Goal: Register for event/course

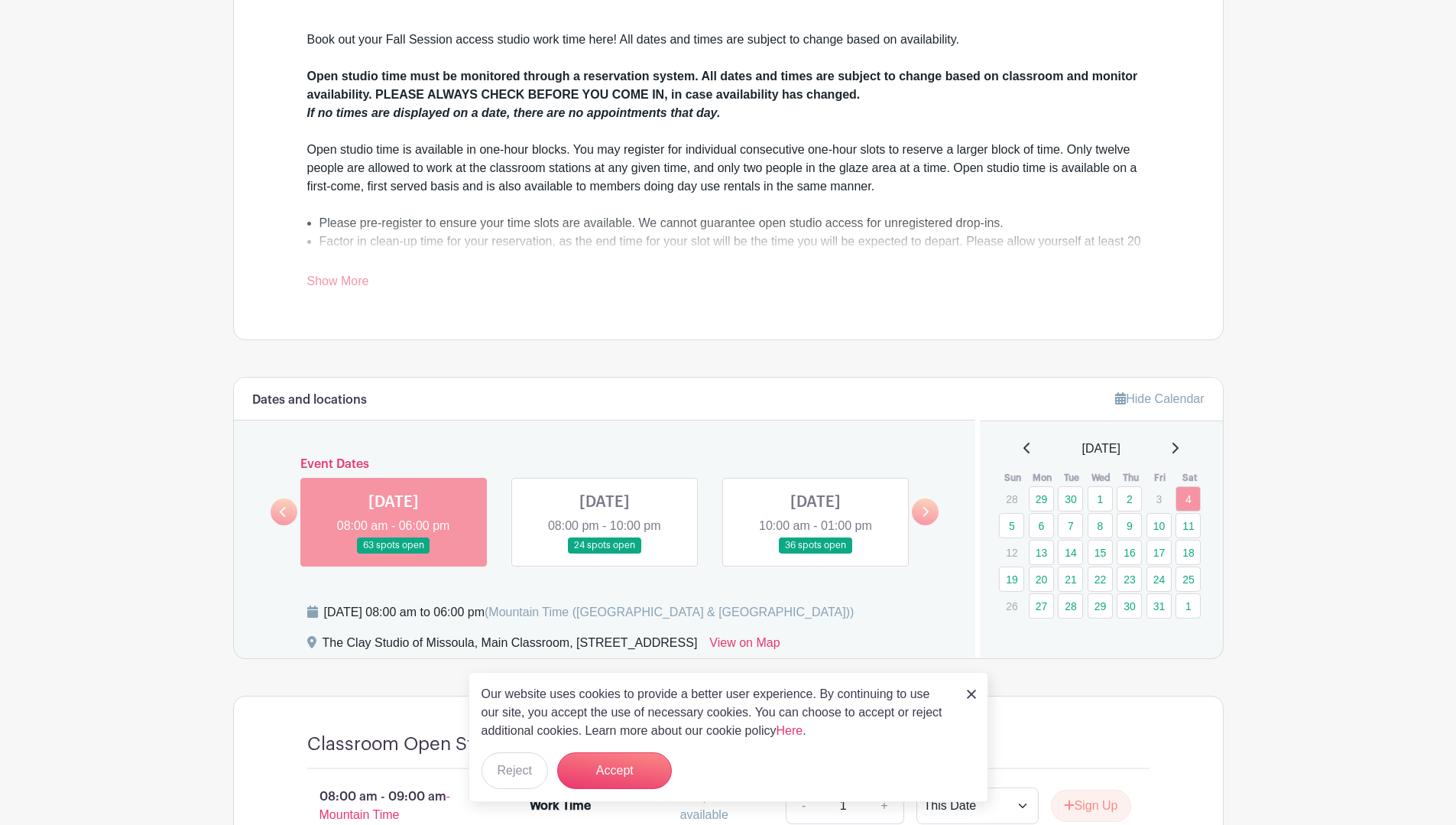
scroll to position [458, 0]
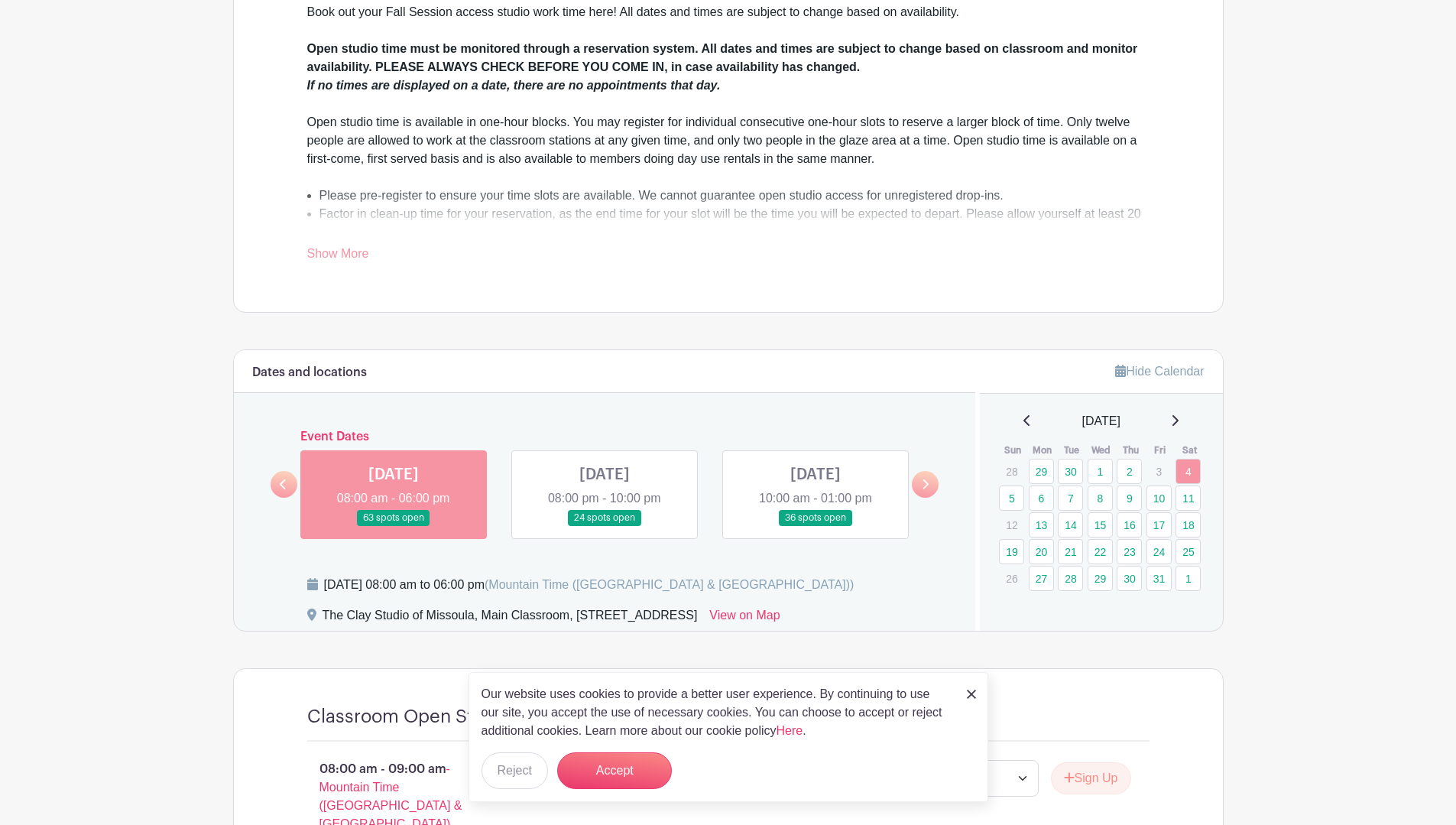
click at [969, 696] on img at bounding box center [971, 694] width 9 height 9
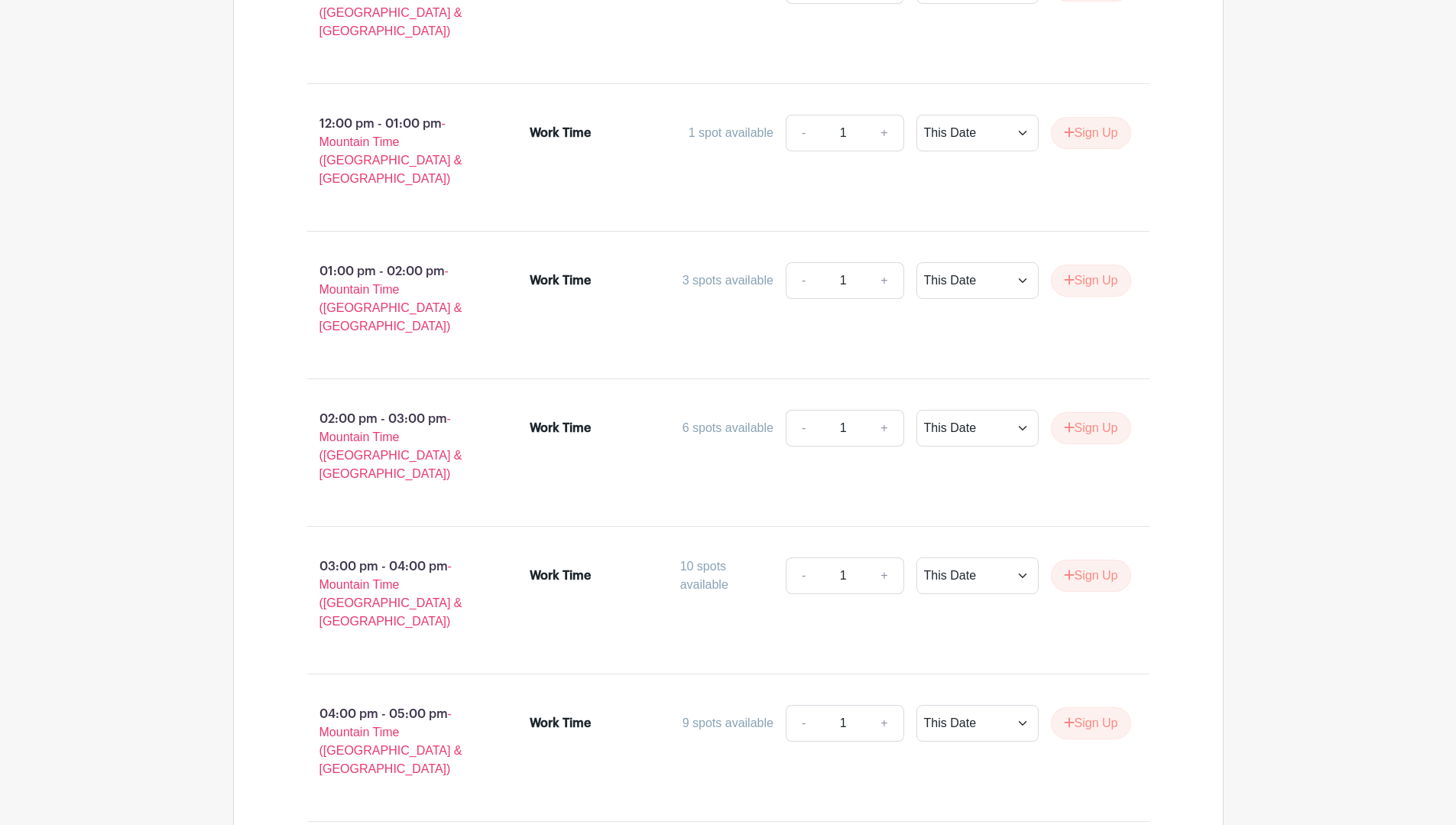
scroll to position [1800, 0]
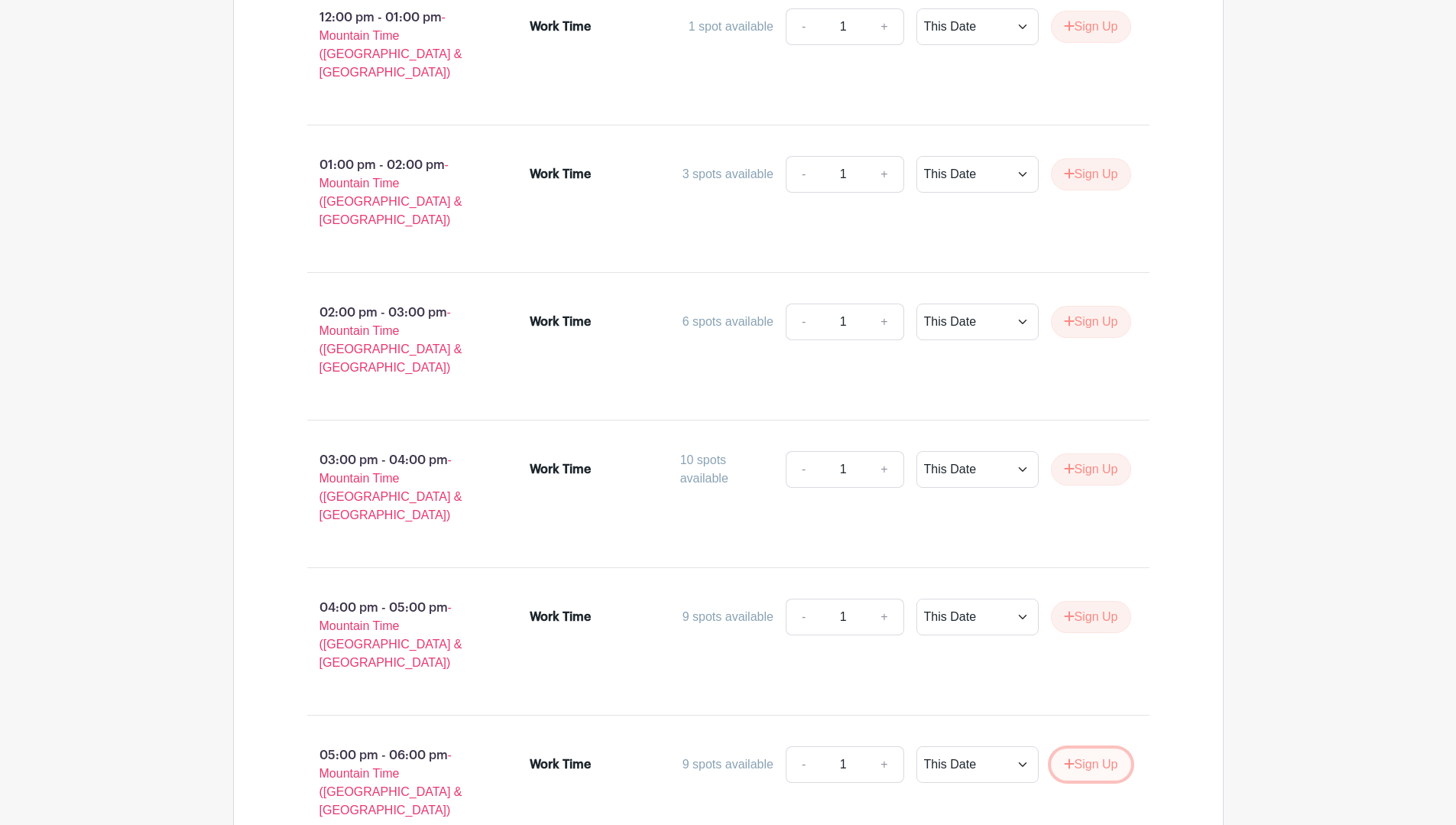
click at [1092, 748] on button "Sign Up" at bounding box center [1090, 764] width 80 height 32
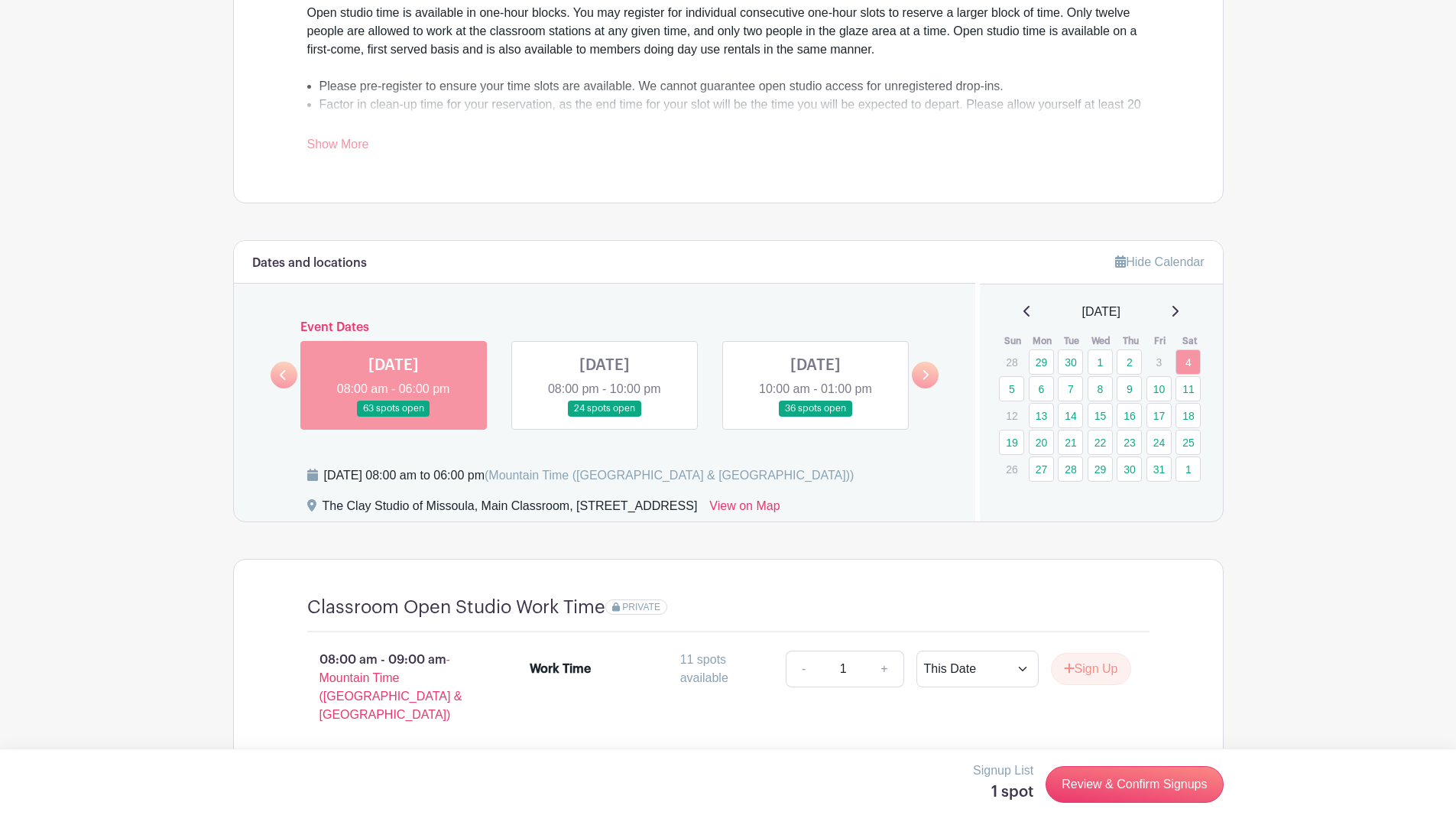
scroll to position [577, 0]
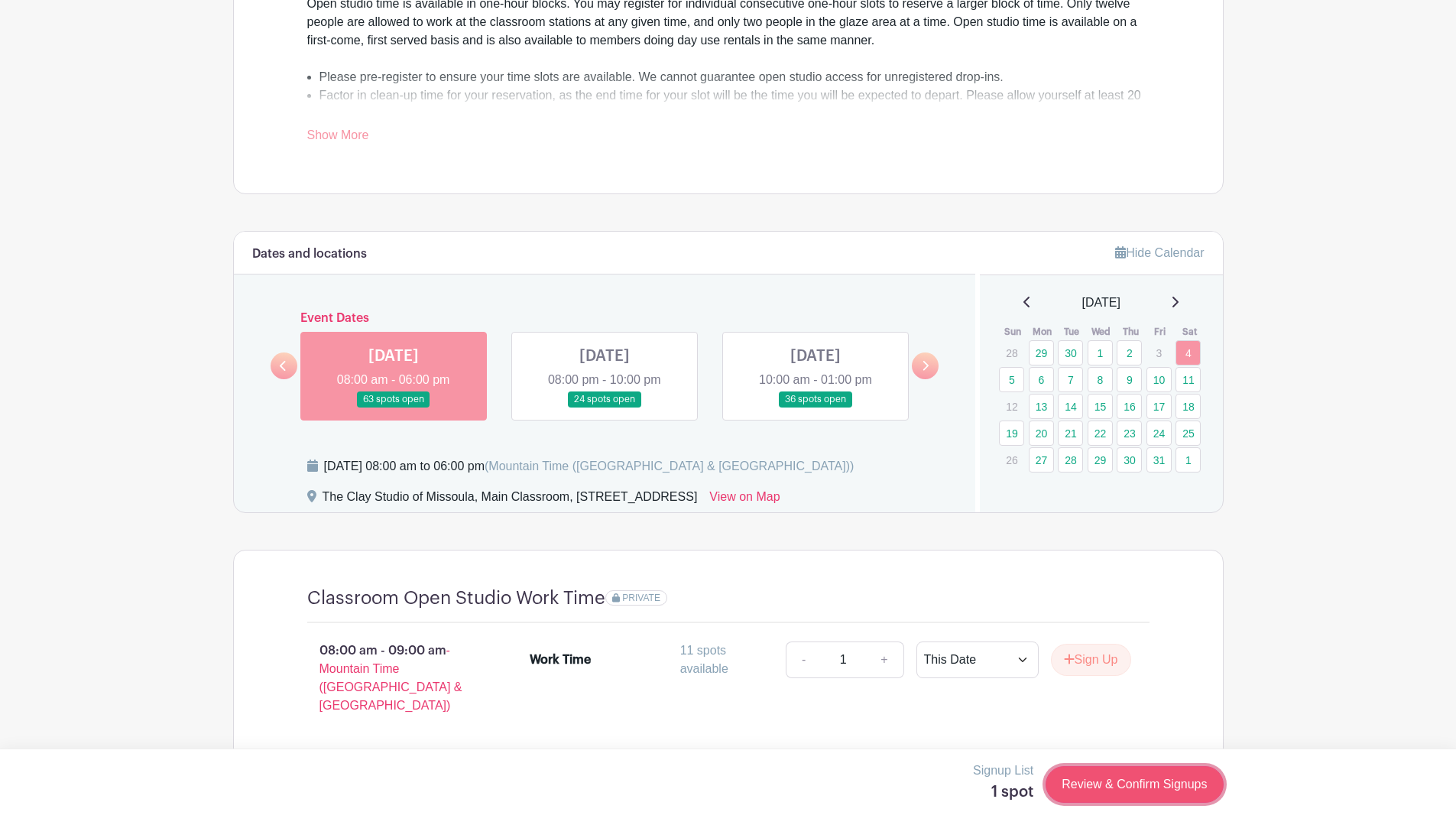
click at [1116, 785] on link "Review & Confirm Signups" at bounding box center [1134, 785] width 177 height 37
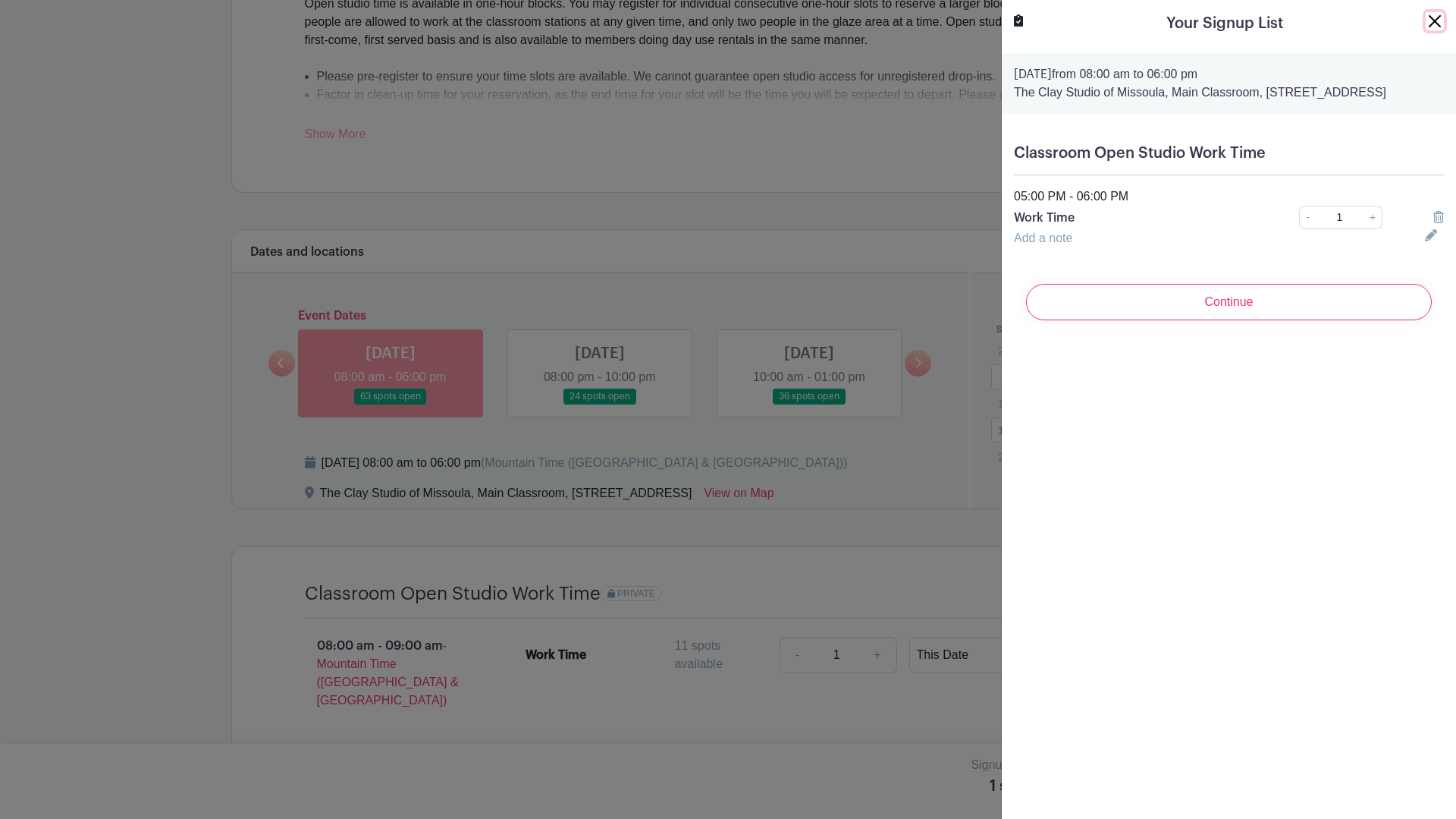
click at [1426, 22] on button "Close" at bounding box center [1435, 22] width 18 height 18
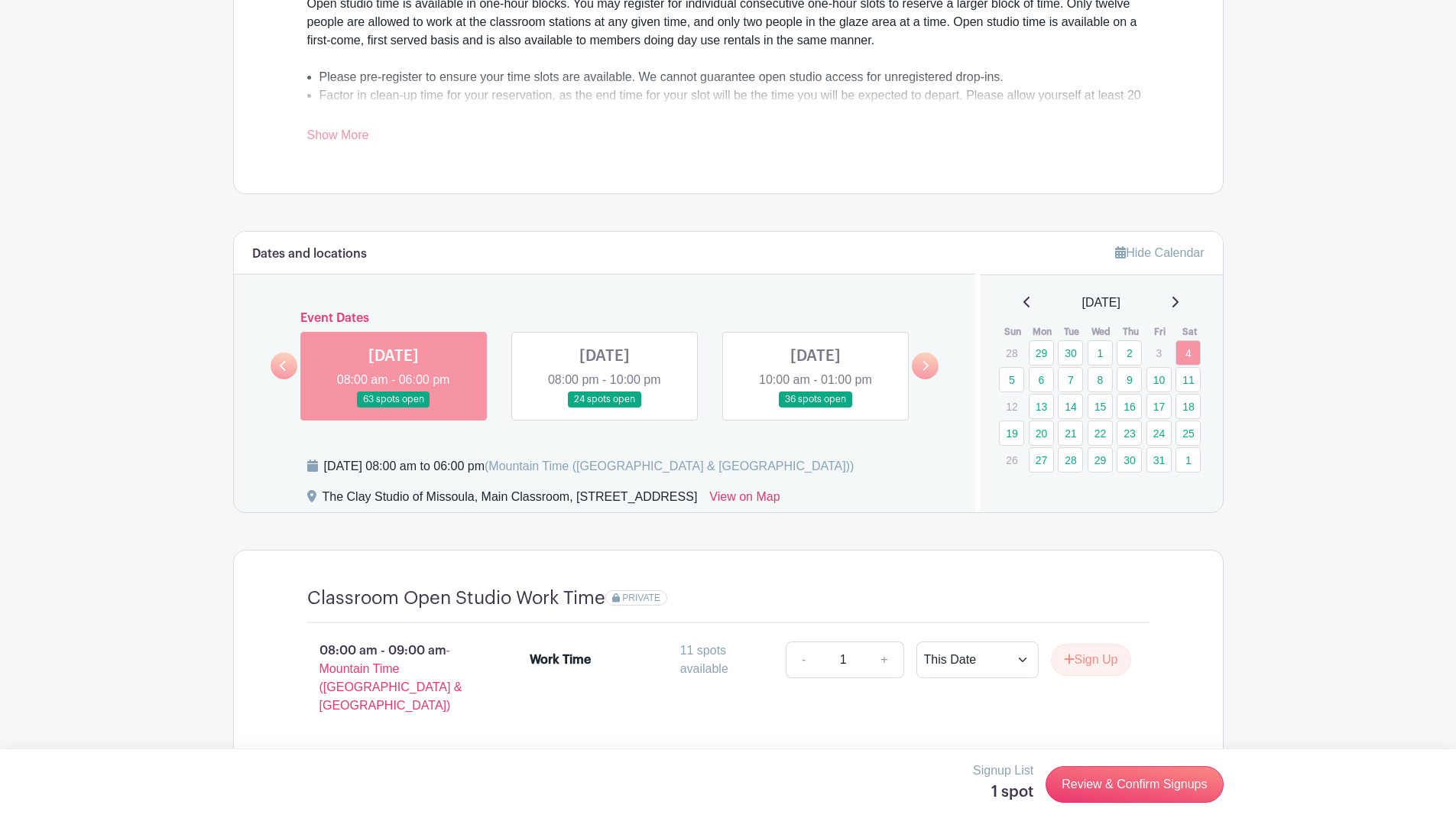
click at [604, 407] on link at bounding box center [604, 407] width 0 height 0
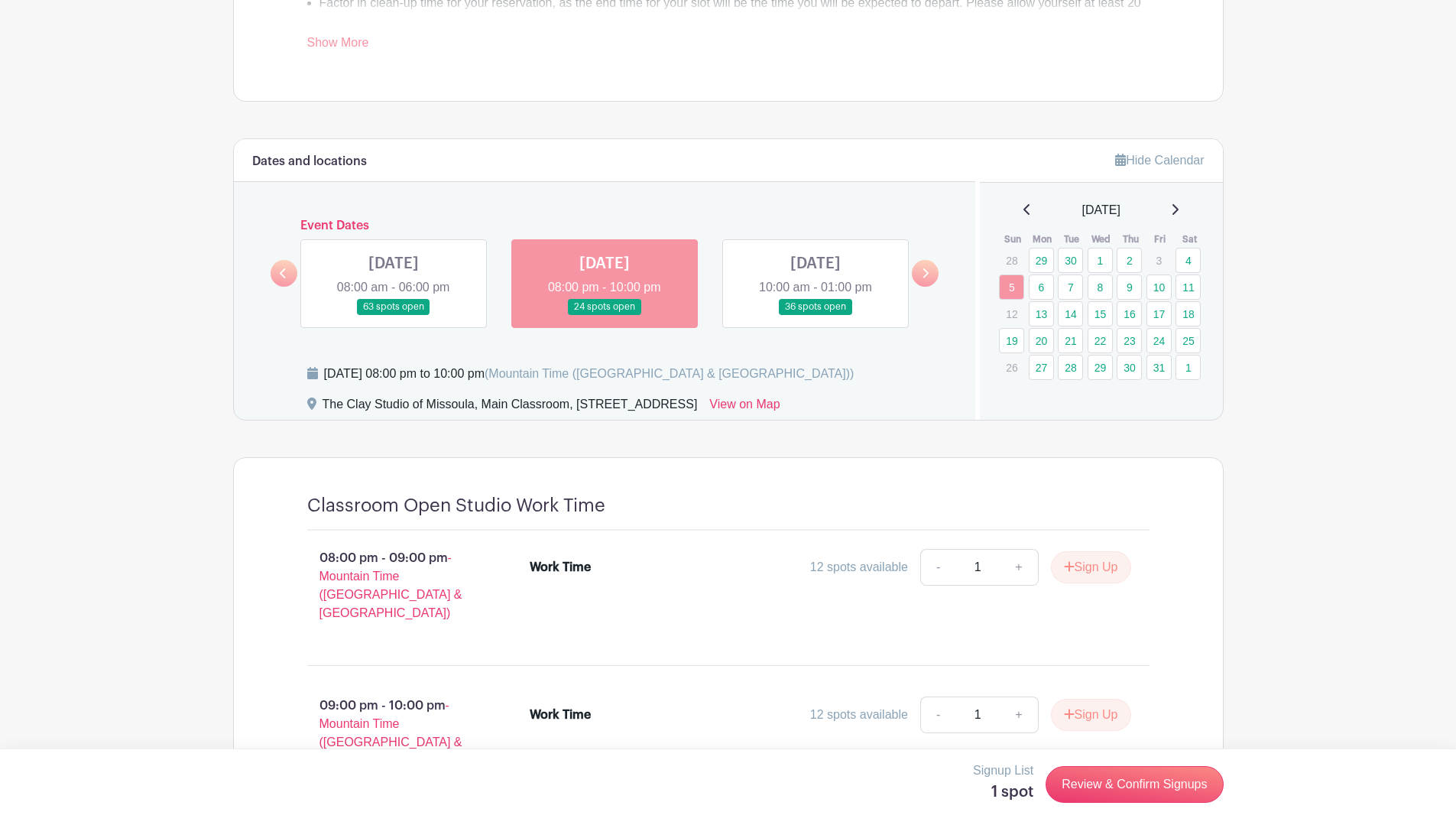
scroll to position [767, 0]
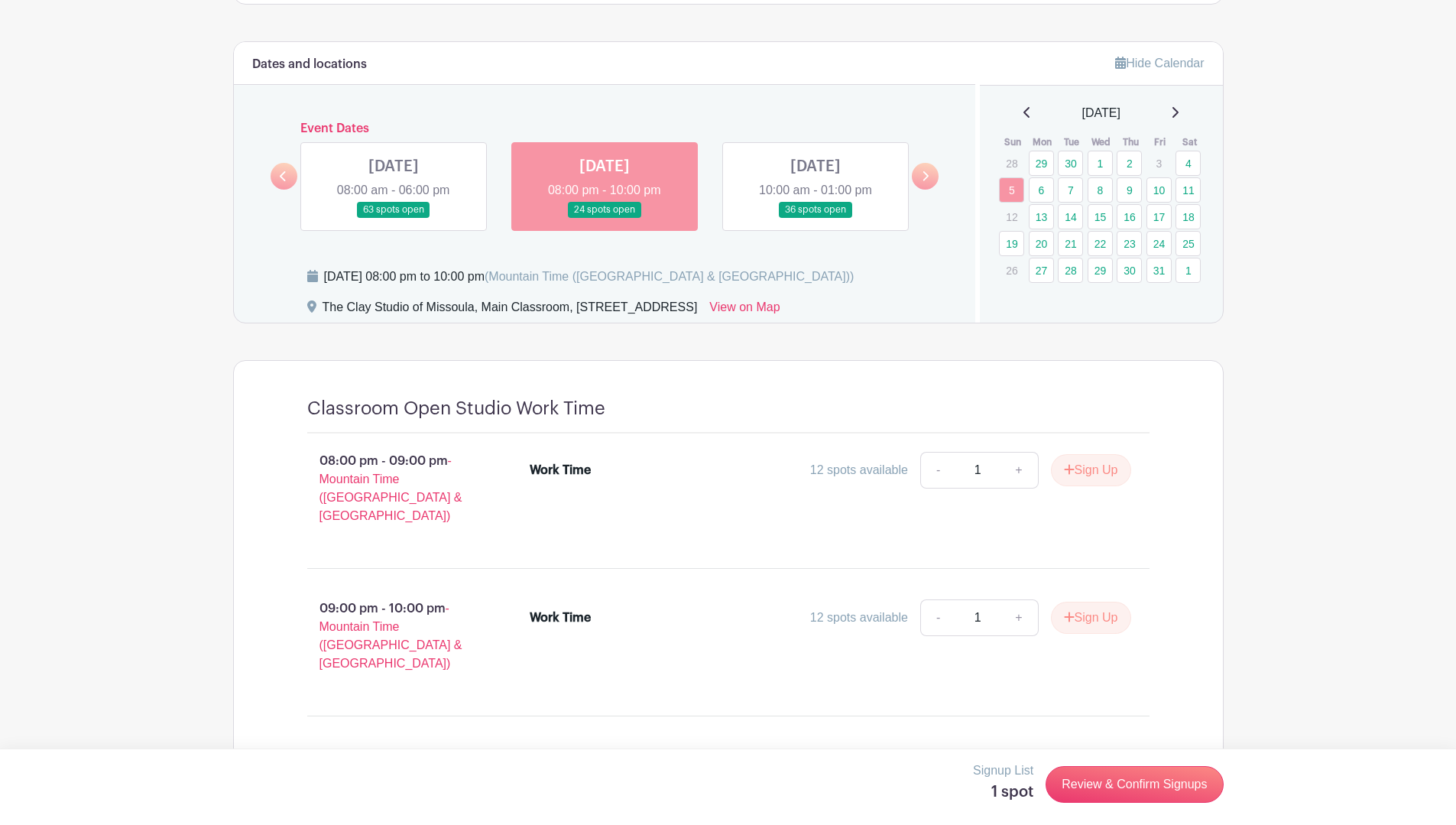
click at [924, 179] on icon at bounding box center [926, 176] width 6 height 10
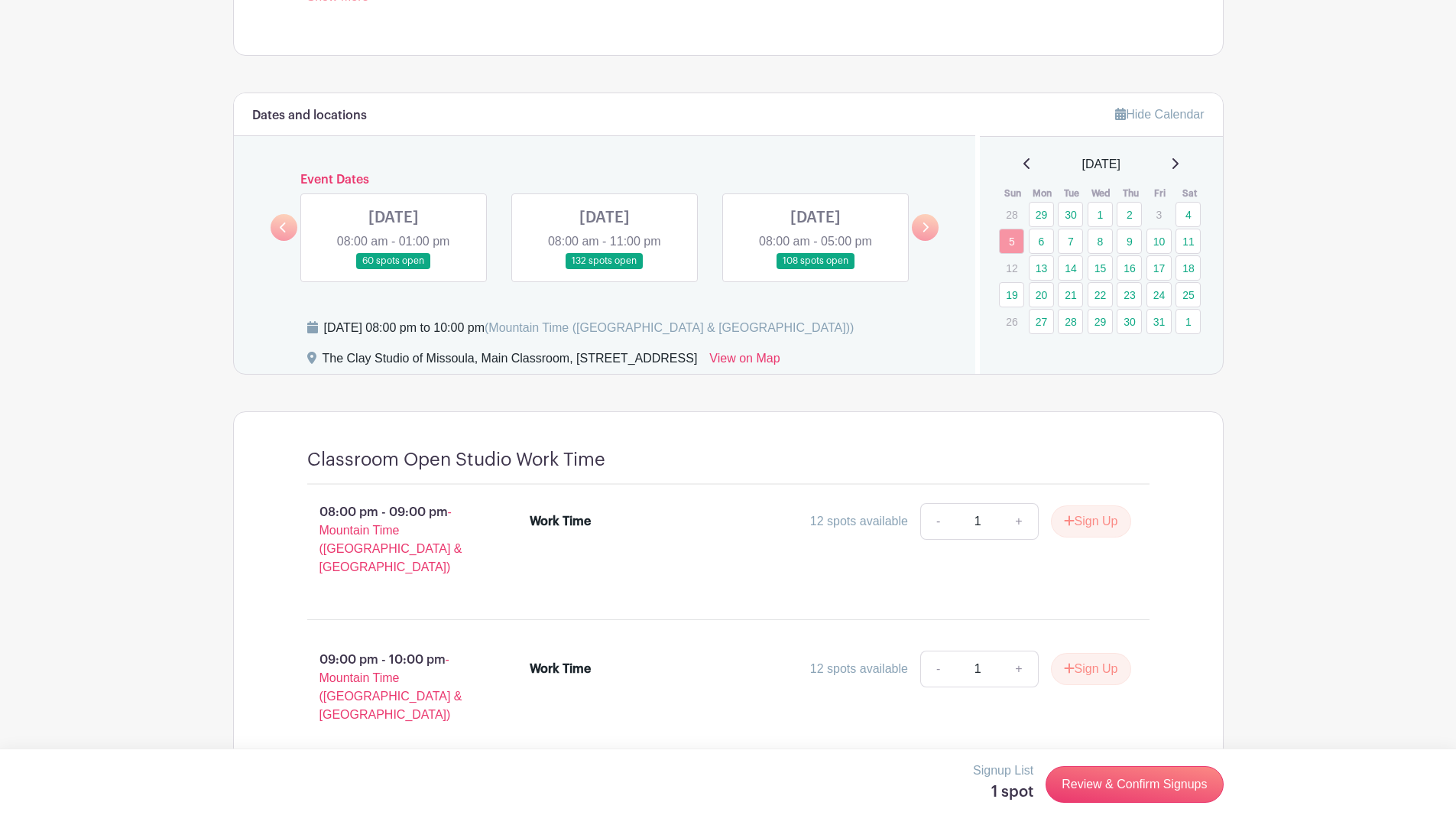
scroll to position [690, 0]
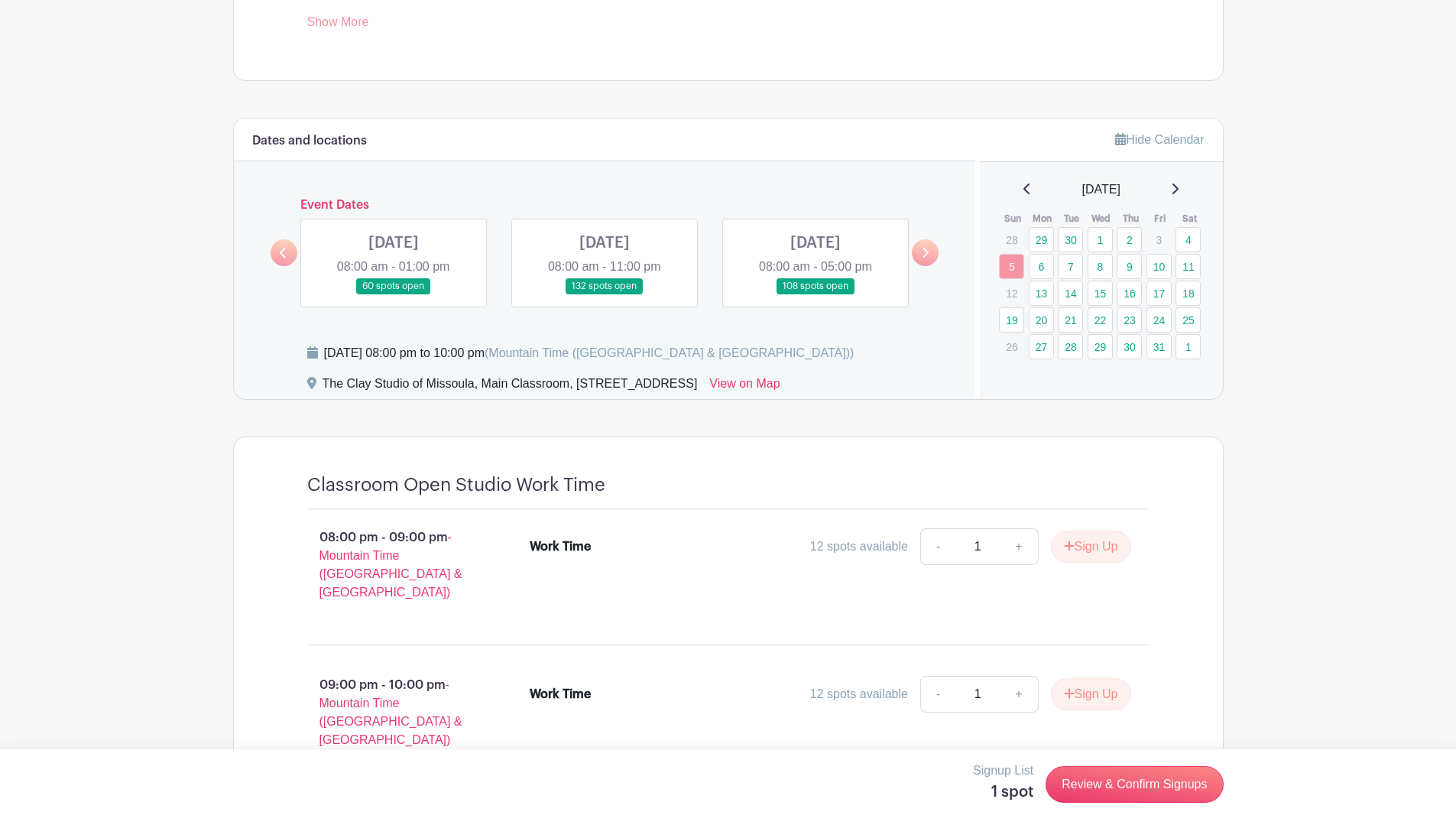
click at [604, 294] on link at bounding box center [604, 294] width 0 height 0
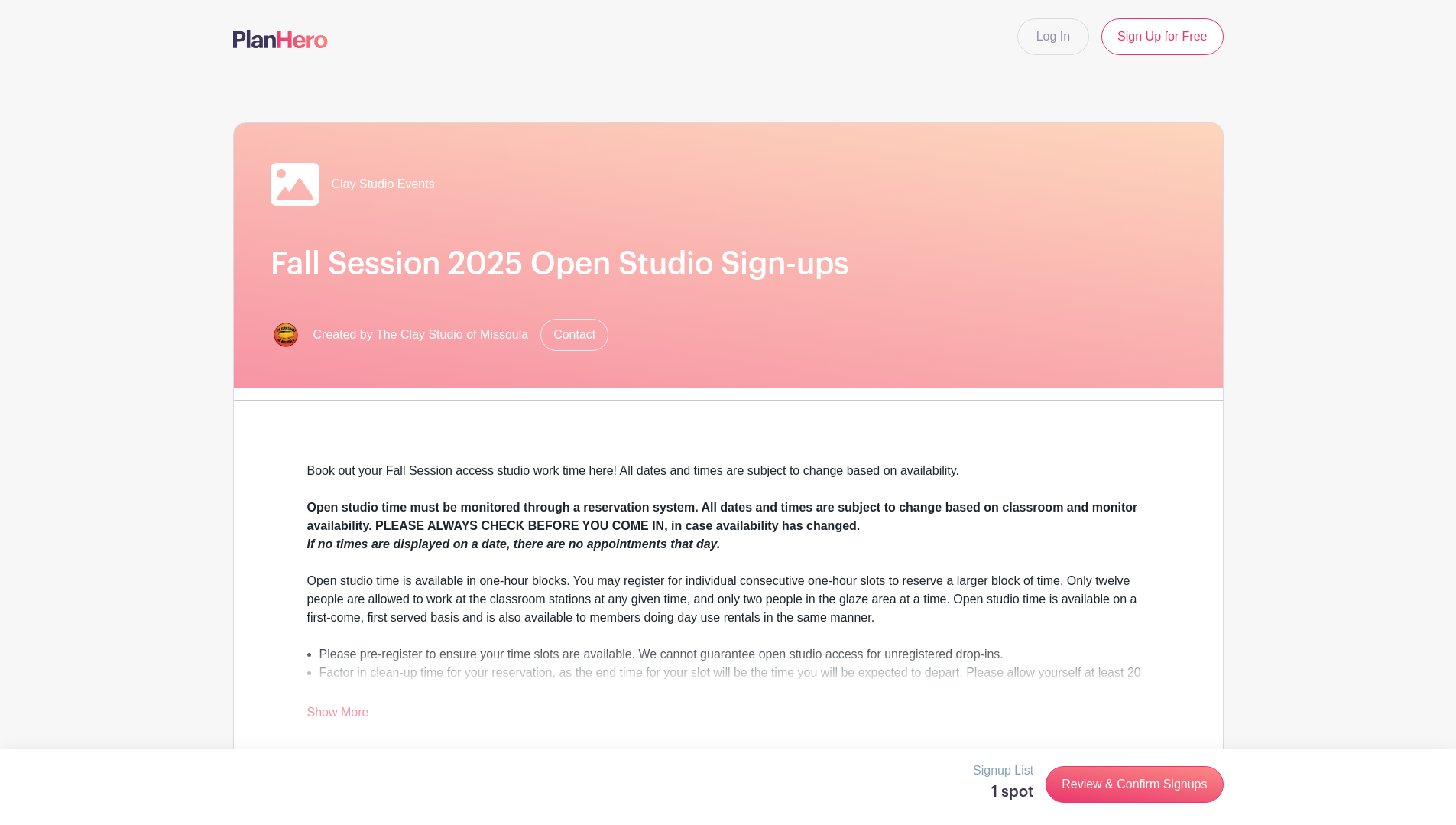
click at [349, 712] on link "Show More" at bounding box center [338, 715] width 62 height 19
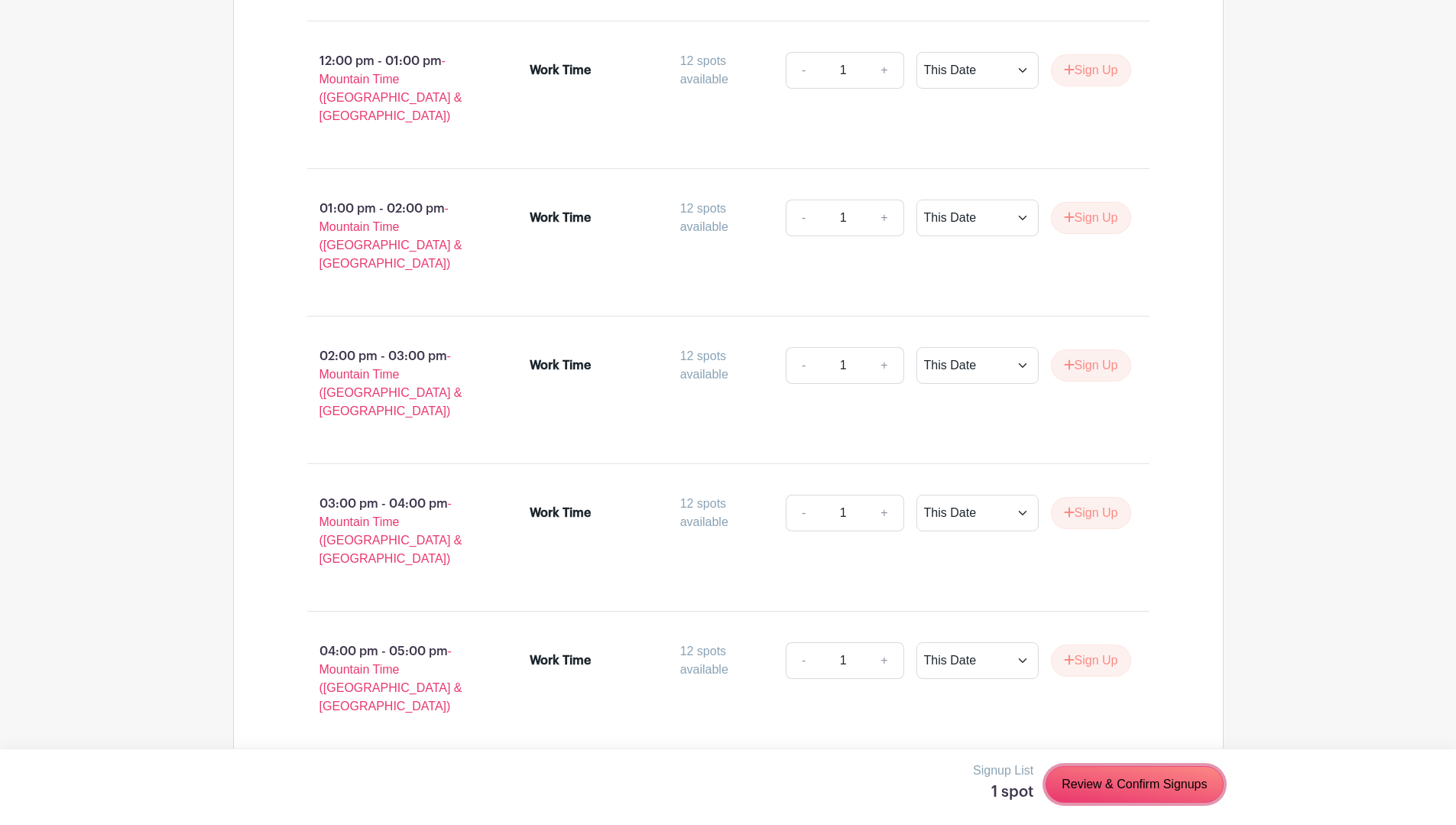
scroll to position [2304, 0]
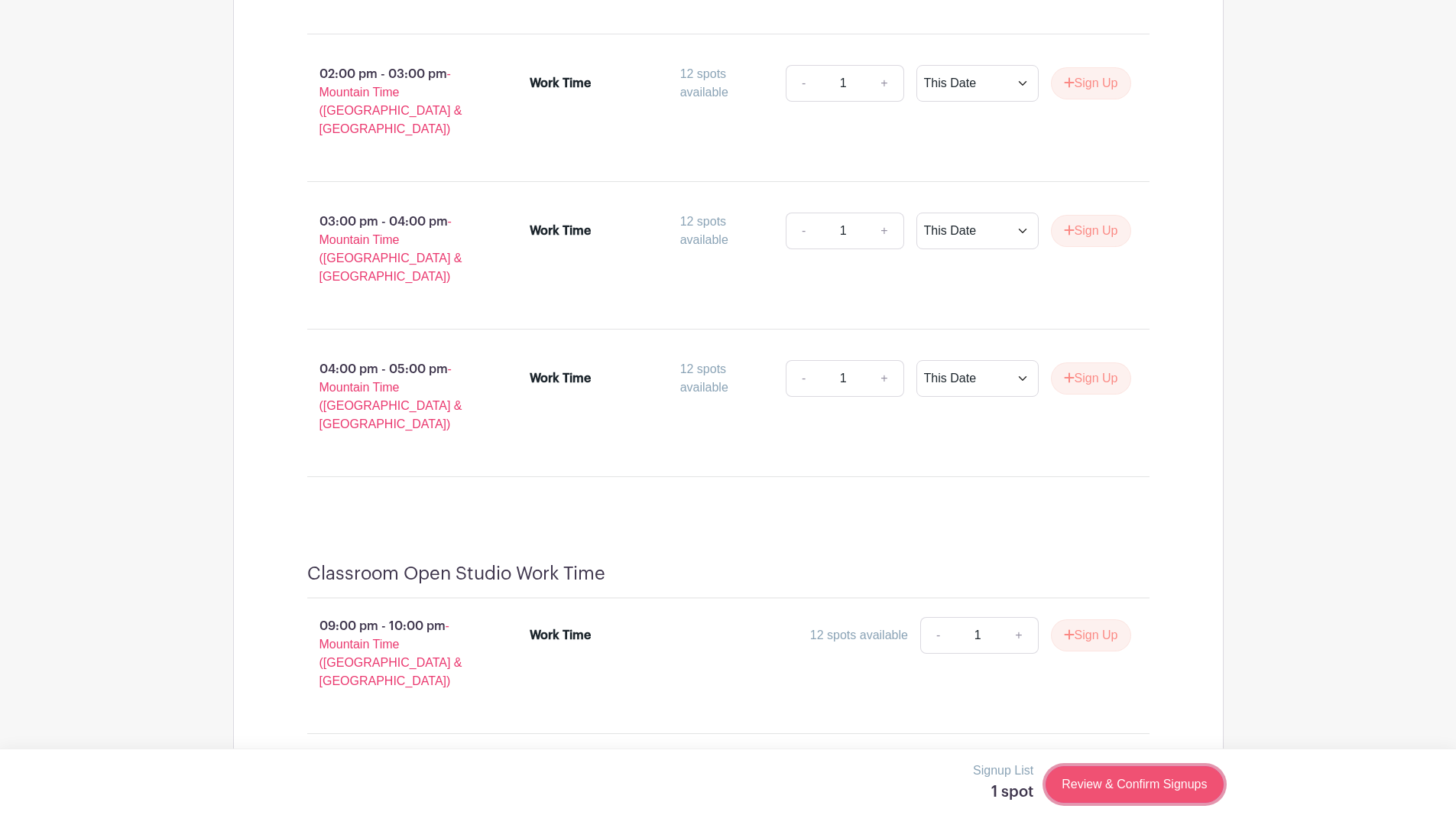
click at [1097, 784] on link "Review & Confirm Signups" at bounding box center [1134, 785] width 177 height 37
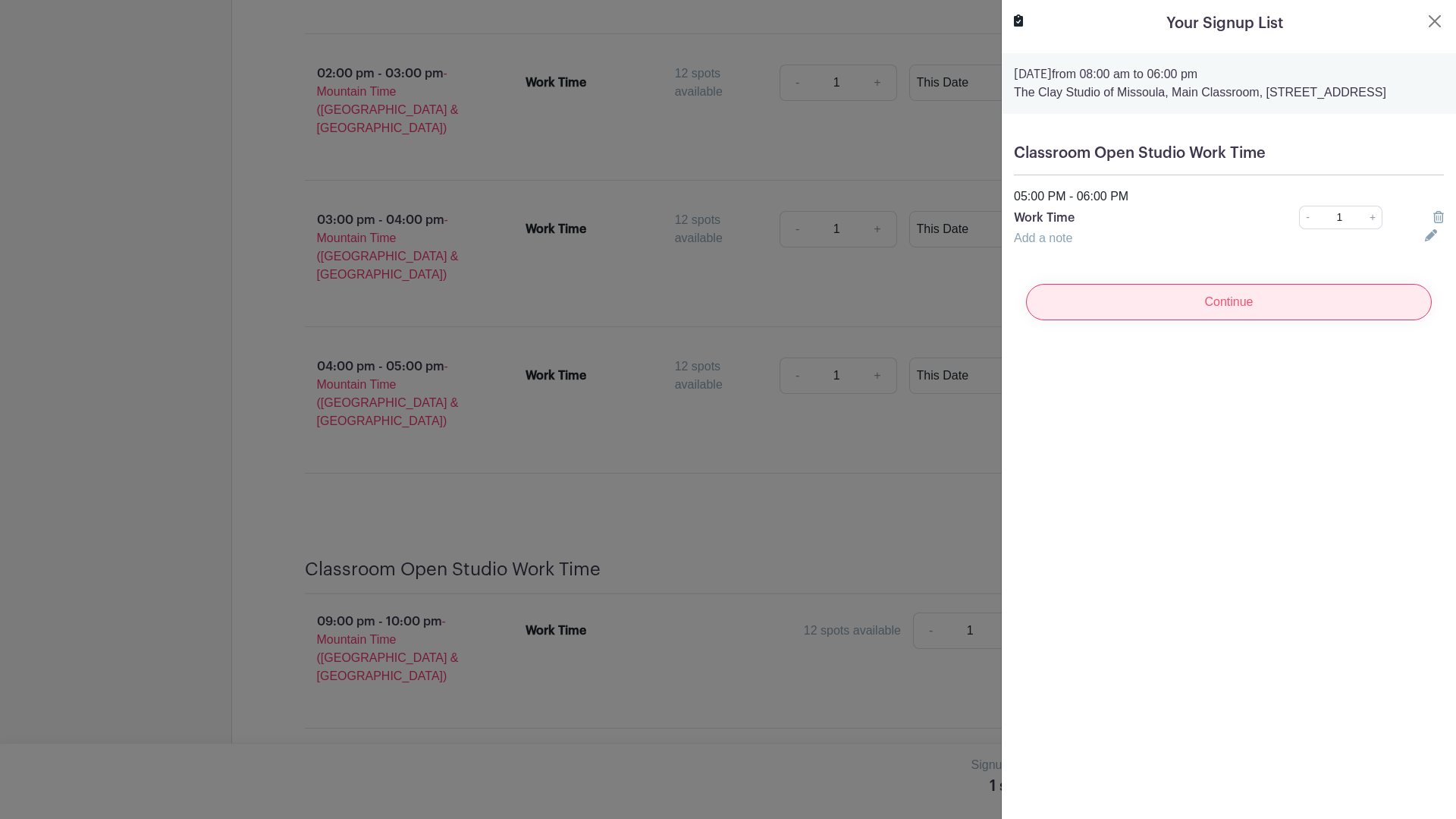
click at [1194, 317] on input "Continue" at bounding box center [1229, 302] width 406 height 37
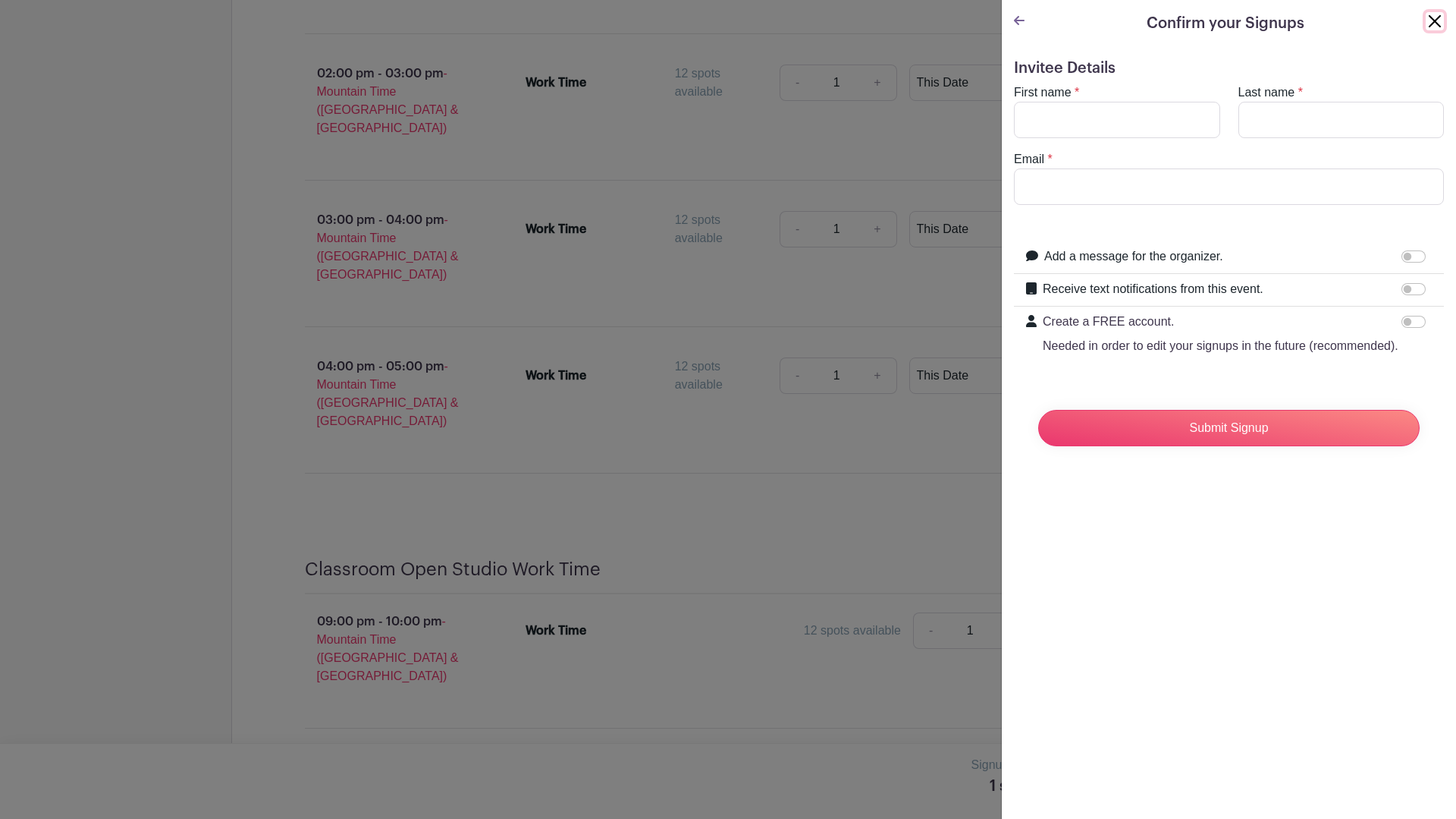
click at [1426, 18] on button "Close" at bounding box center [1435, 22] width 18 height 18
